Goal: Task Accomplishment & Management: Complete application form

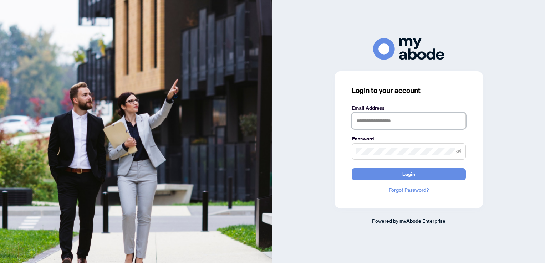
click at [374, 123] on input "text" at bounding box center [408, 121] width 114 height 16
type input "**********"
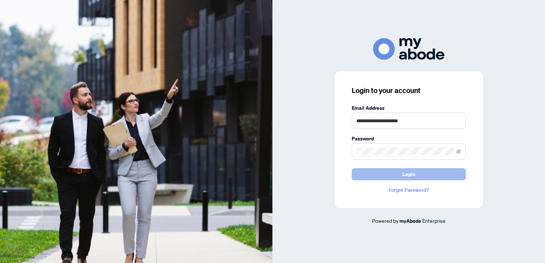
click at [401, 176] on button "Login" at bounding box center [408, 174] width 114 height 12
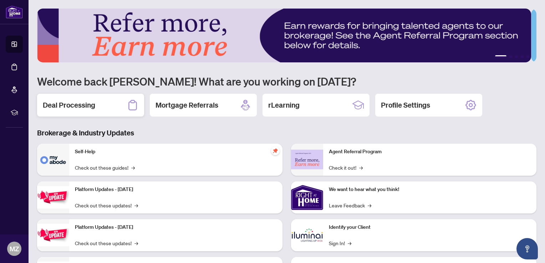
click at [58, 106] on h2 "Deal Processing" at bounding box center [69, 105] width 52 height 10
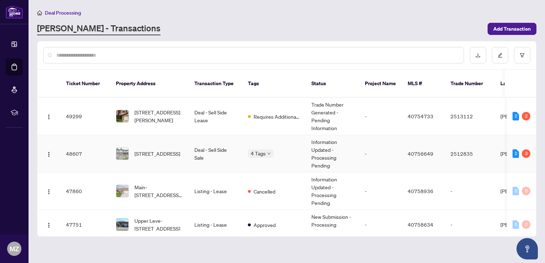
scroll to position [36, 0]
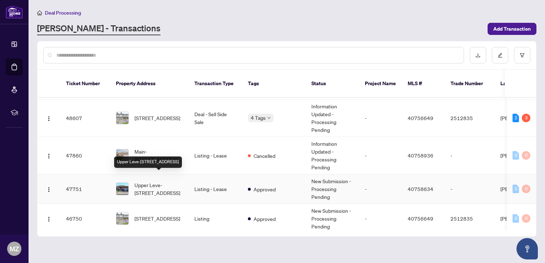
click at [155, 183] on span "Upper Leve-[STREET_ADDRESS]" at bounding box center [158, 189] width 48 height 16
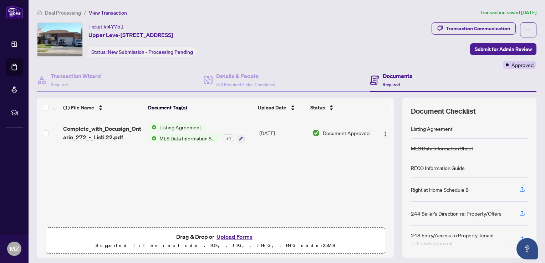
click at [232, 239] on button "Upload Forms" at bounding box center [234, 236] width 40 height 9
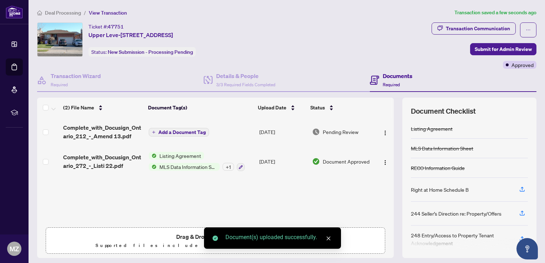
click at [187, 130] on span "Add a Document Tag" at bounding box center [181, 132] width 47 height 5
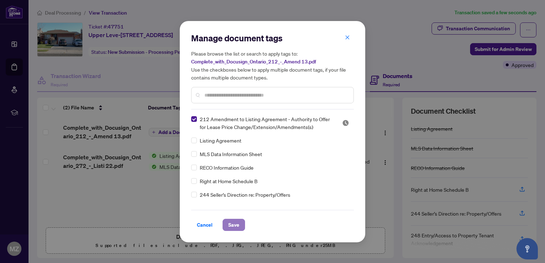
click at [230, 227] on span "Save" at bounding box center [233, 224] width 11 height 11
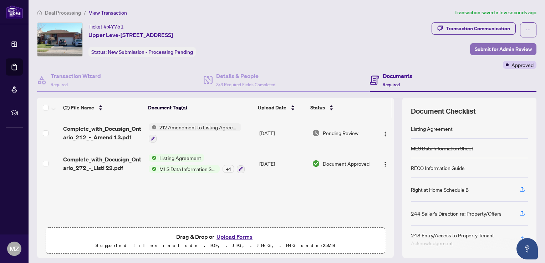
click at [484, 52] on span "Submit for Admin Review" at bounding box center [502, 48] width 57 height 11
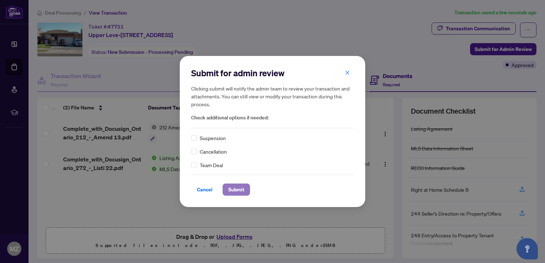
click at [232, 190] on span "Submit" at bounding box center [236, 189] width 16 height 11
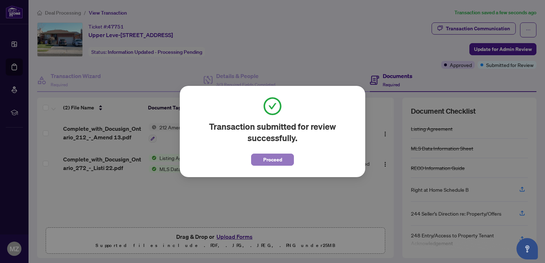
click at [271, 159] on span "Proceed" at bounding box center [272, 159] width 19 height 11
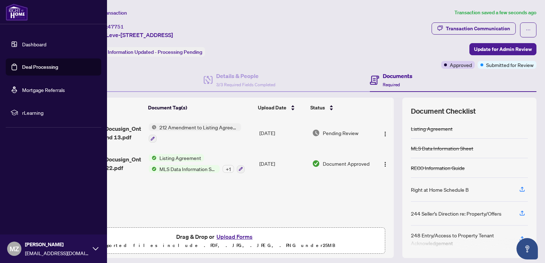
click at [34, 44] on link "Dashboard" at bounding box center [34, 44] width 24 height 6
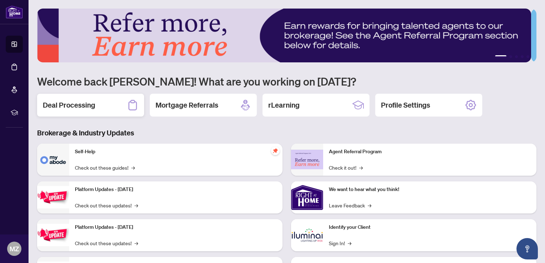
click at [82, 104] on h2 "Deal Processing" at bounding box center [69, 105] width 52 height 10
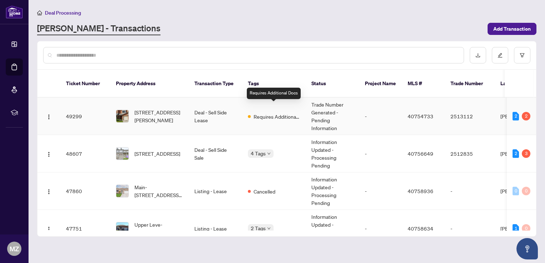
click at [266, 113] on span "Requires Additional Docs" at bounding box center [276, 117] width 46 height 8
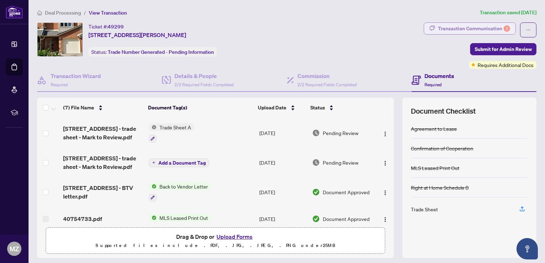
click at [492, 29] on div "Transaction Communication 2" at bounding box center [474, 28] width 72 height 11
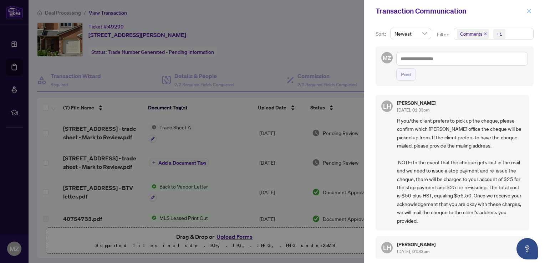
click at [529, 9] on icon "close" at bounding box center [528, 11] width 5 height 5
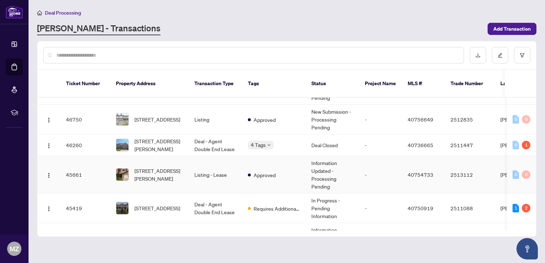
scroll to position [178, 0]
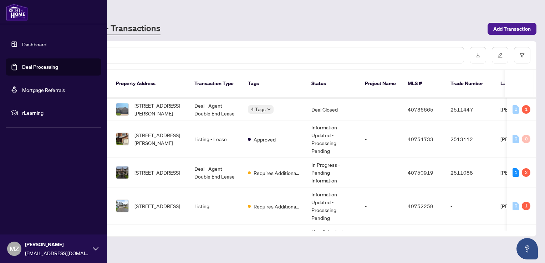
click at [40, 46] on link "Dashboard" at bounding box center [34, 44] width 24 height 6
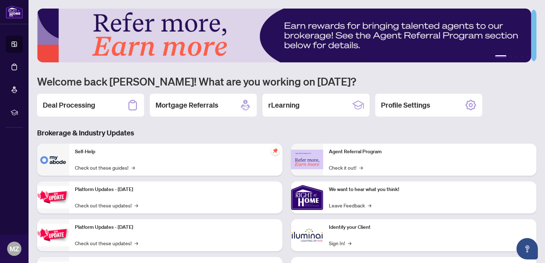
click at [495, 56] on button "1" at bounding box center [500, 56] width 11 height 3
